Goal: Check status: Check status

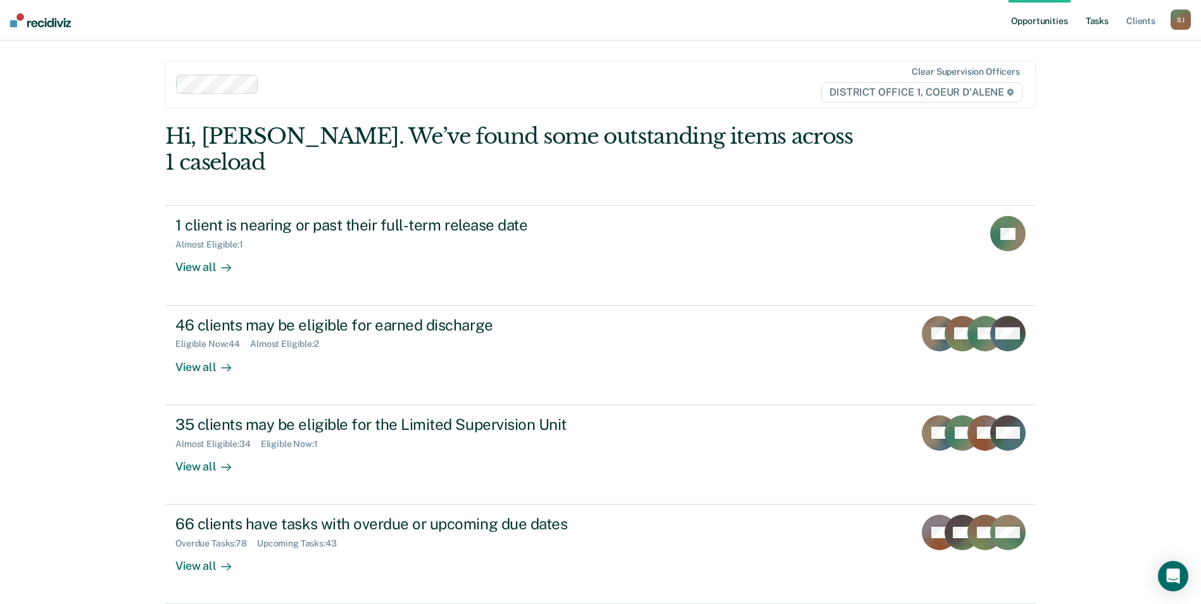
click at [1099, 28] on link "Tasks" at bounding box center [1097, 20] width 28 height 41
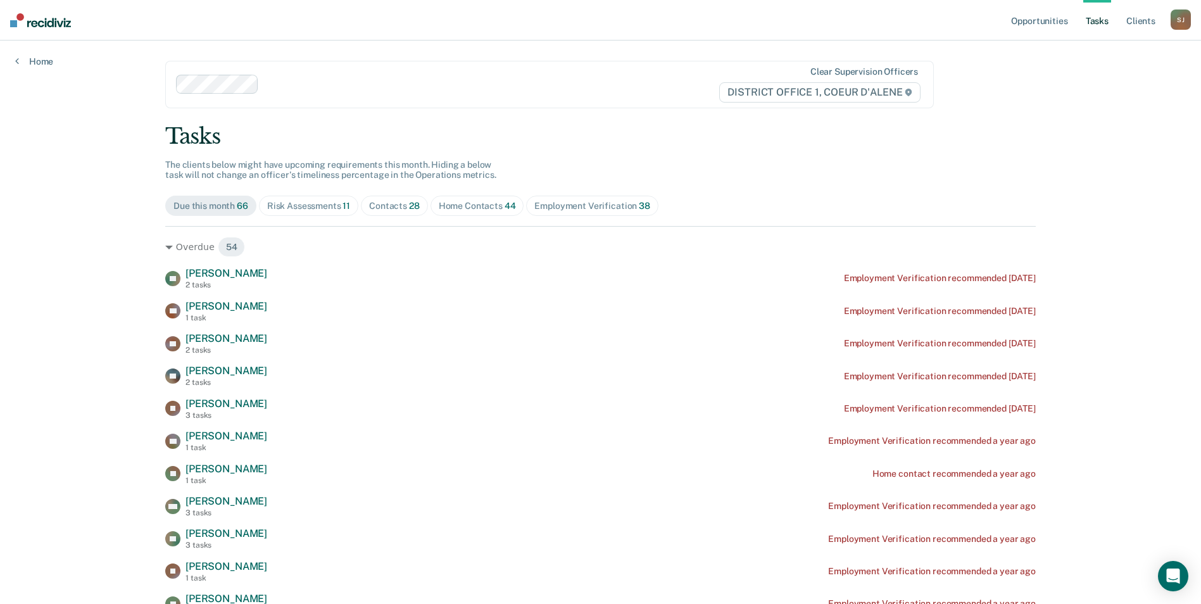
click at [382, 204] on div "Contacts 28" at bounding box center [394, 206] width 51 height 11
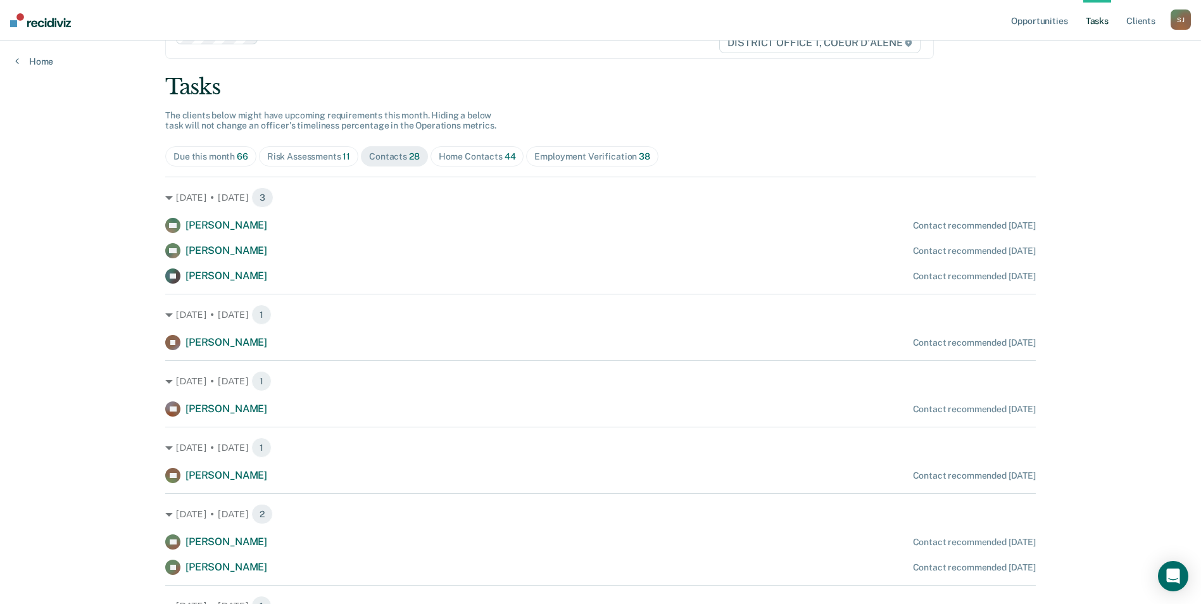
scroll to position [53, 0]
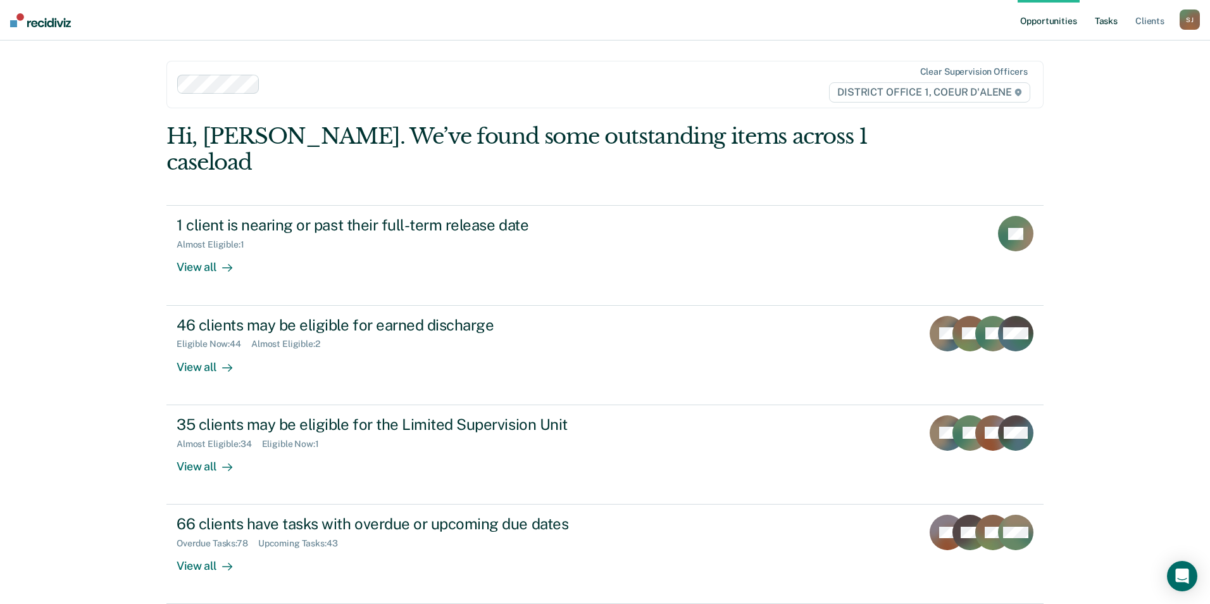
click at [1101, 23] on link "Tasks" at bounding box center [1106, 20] width 28 height 41
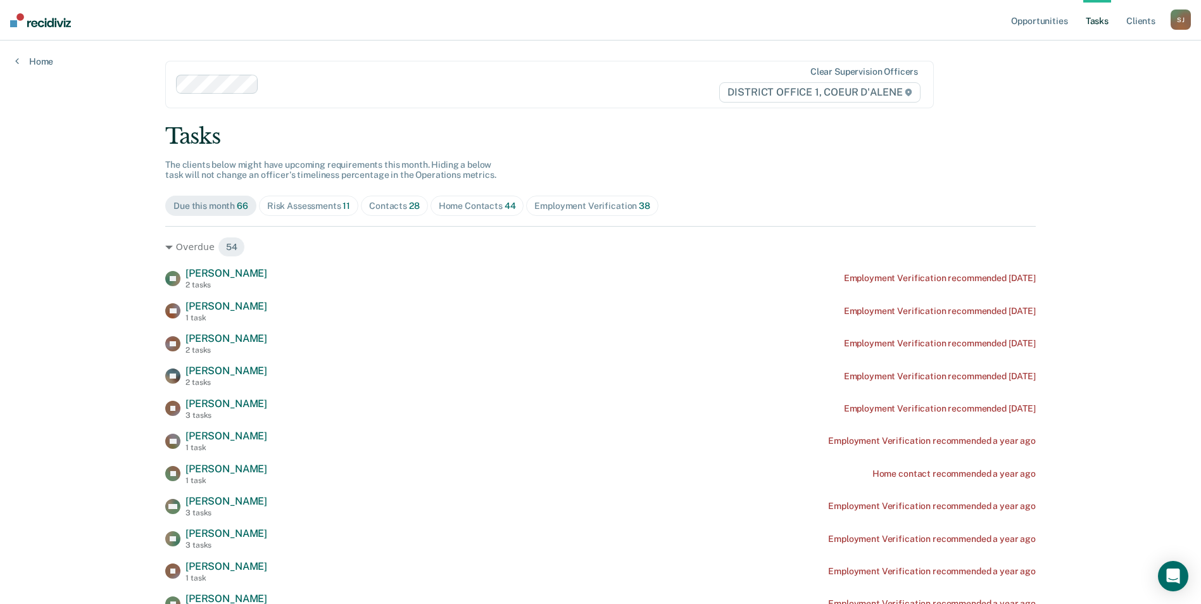
click at [397, 208] on div "Contacts 28" at bounding box center [394, 206] width 51 height 11
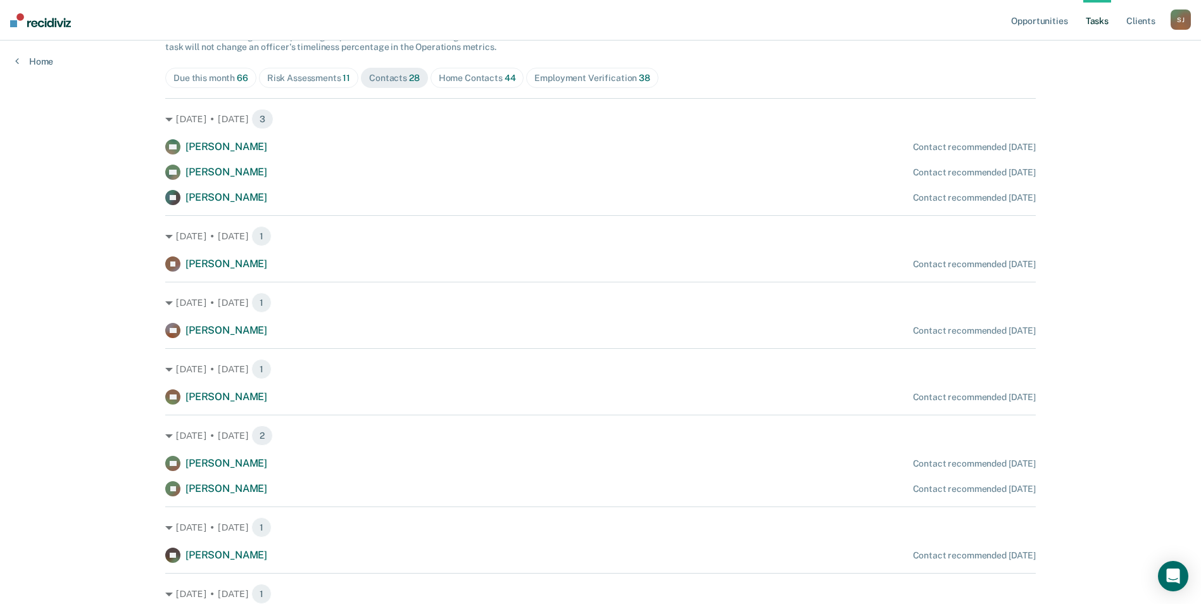
scroll to position [130, 0]
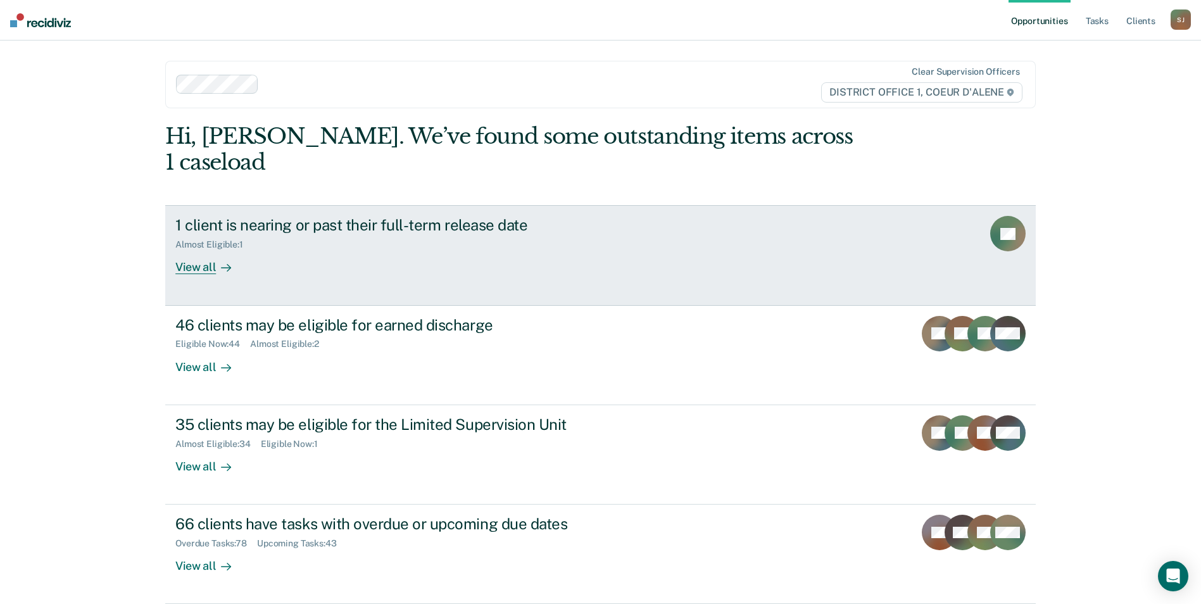
click at [991, 230] on link "1 client is nearing or past their full-term release date Almost Eligible : 1 Vi…" at bounding box center [600, 255] width 870 height 100
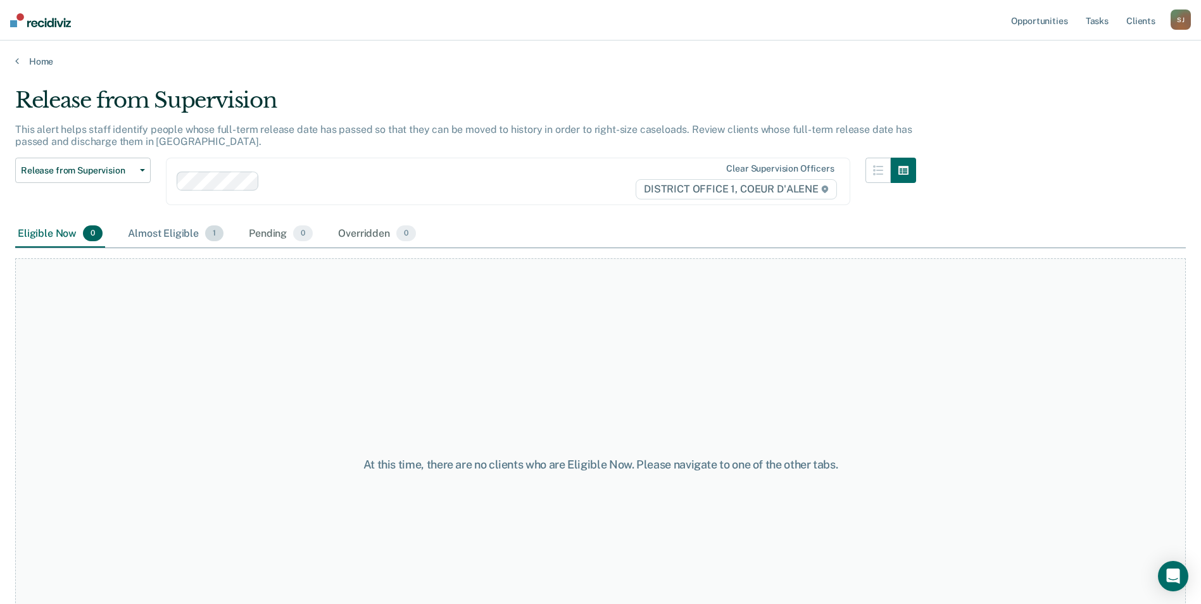
click at [161, 241] on div "Almost Eligible 1" at bounding box center [175, 234] width 101 height 28
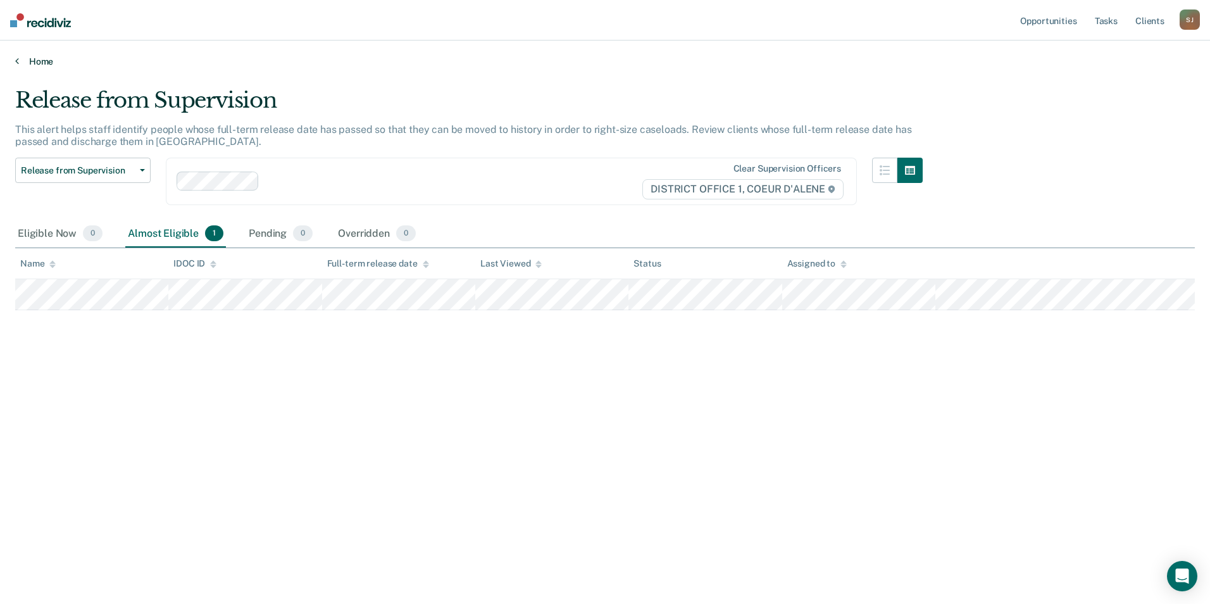
click at [16, 60] on icon at bounding box center [17, 61] width 4 height 10
